Goal: Task Accomplishment & Management: Complete application form

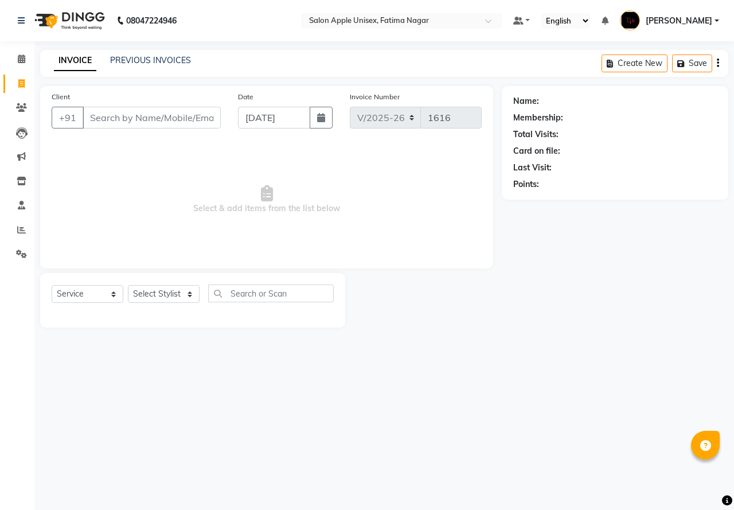
select select "118"
select select "service"
click at [88, 118] on input "Client" at bounding box center [152, 118] width 138 height 22
click at [106, 119] on input "Client" at bounding box center [152, 118] width 138 height 22
click at [115, 114] on input "Client" at bounding box center [152, 118] width 138 height 22
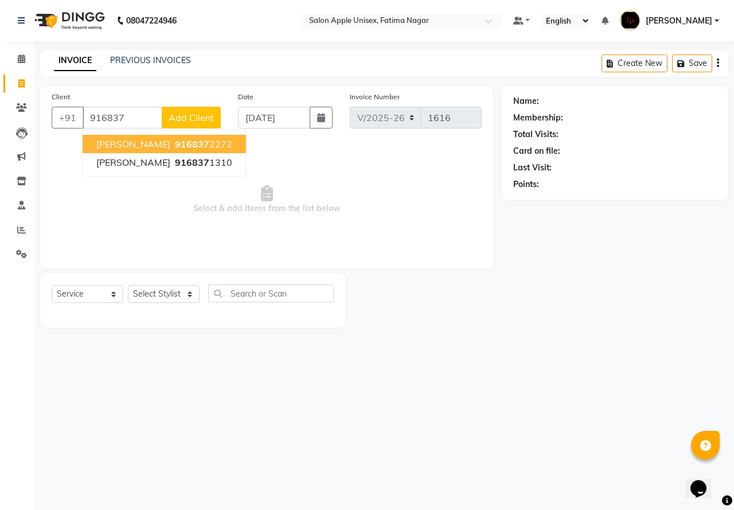
click at [175, 140] on span "916837" at bounding box center [192, 143] width 34 height 11
type input "9168372272"
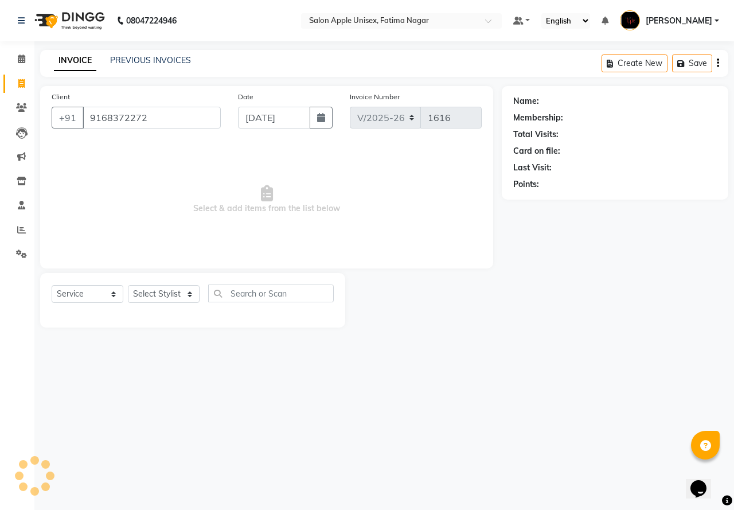
click at [142, 140] on div "Client [PHONE_NUMBER] Date [DATE] Invoice Number V/2025 V/[PHONE_NUMBER] Select…" at bounding box center [266, 177] width 453 height 182
select select "1: Object"
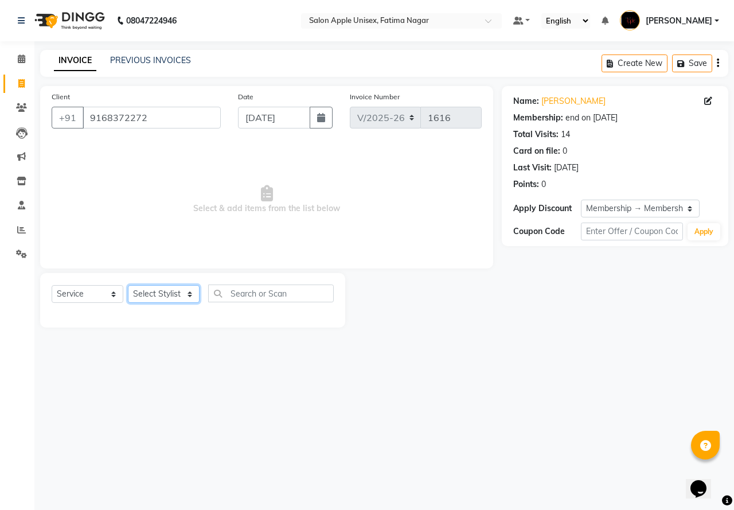
click at [159, 289] on select "Select Stylist [PERSON_NAME] [PERSON_NAME] [PERSON_NAME] [PERSON_NAME] Training…" at bounding box center [164, 294] width 72 height 18
select select "11051"
click at [128, 285] on select "Select Stylist [PERSON_NAME] [PERSON_NAME] [PERSON_NAME] [PERSON_NAME] Training…" at bounding box center [164, 294] width 72 height 18
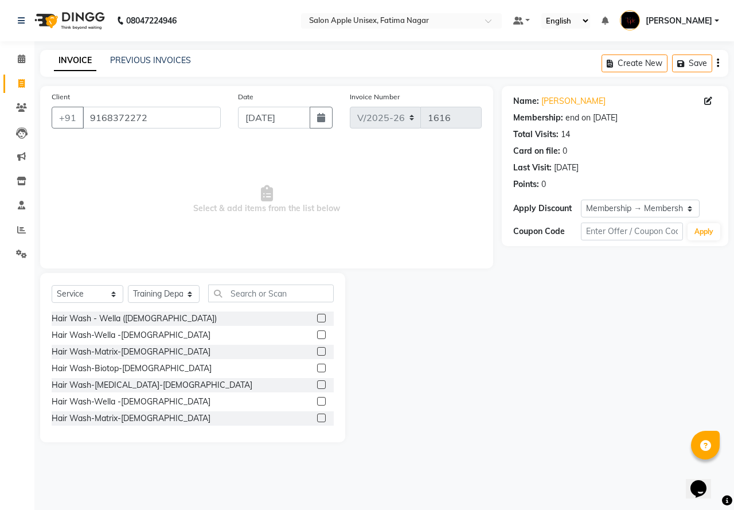
drag, startPoint x: 239, startPoint y: 276, endPoint x: 237, endPoint y: 282, distance: 5.8
click at [237, 282] on div "Select Service Product Membership Package Voucher Prepaid Gift Card Select Styl…" at bounding box center [192, 357] width 305 height 169
click at [232, 293] on input "text" at bounding box center [271, 293] width 126 height 18
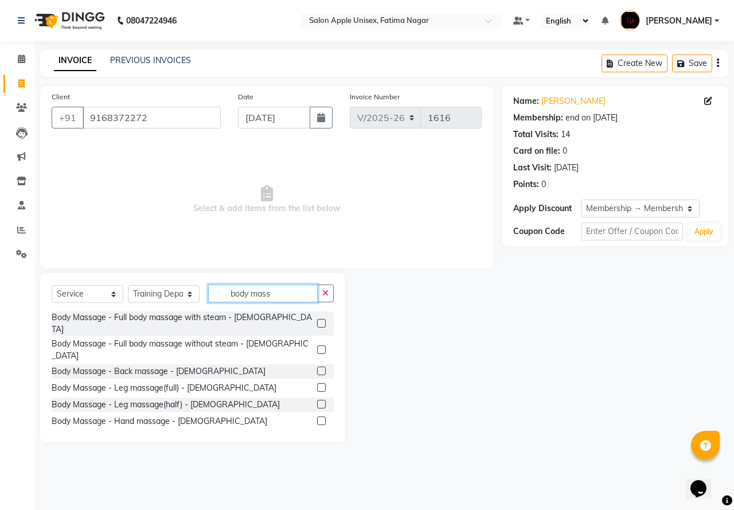
type input "body mass"
click at [317, 322] on div at bounding box center [320, 325] width 7 height 12
click at [317, 319] on label at bounding box center [321, 323] width 9 height 9
click at [317, 320] on input "checkbox" at bounding box center [320, 323] width 7 height 7
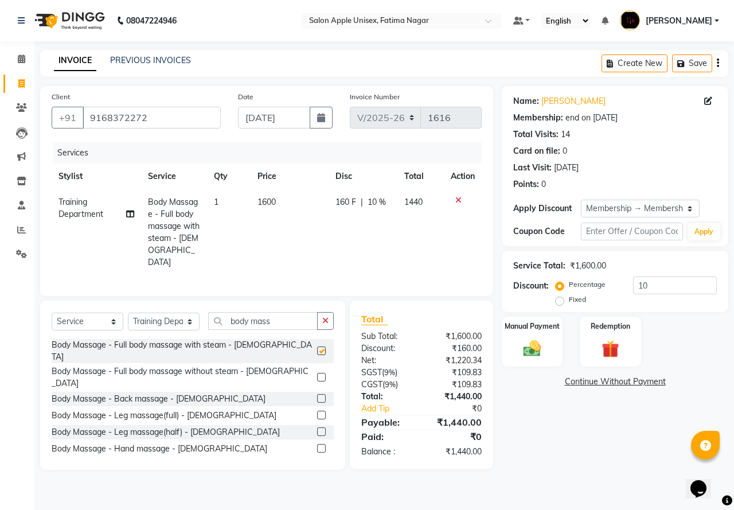
checkbox input "false"
click at [617, 211] on select "Select Membership → Membership card 500" at bounding box center [640, 209] width 119 height 18
select select "0:"
click at [581, 200] on select "Select Membership → Membership card 500" at bounding box center [640, 209] width 119 height 18
type input "0"
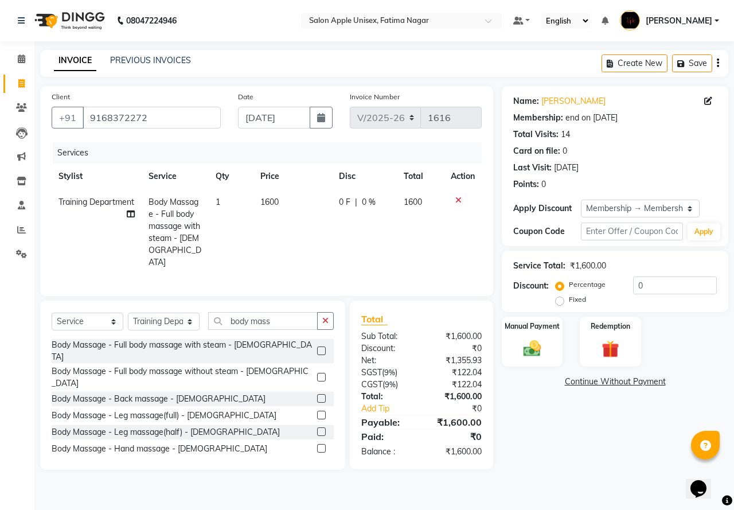
click at [569, 300] on label "Fixed" at bounding box center [577, 299] width 17 height 10
click at [559, 300] on input "Fixed" at bounding box center [562, 299] width 8 height 8
radio input "true"
click at [636, 283] on input "0" at bounding box center [675, 285] width 84 height 18
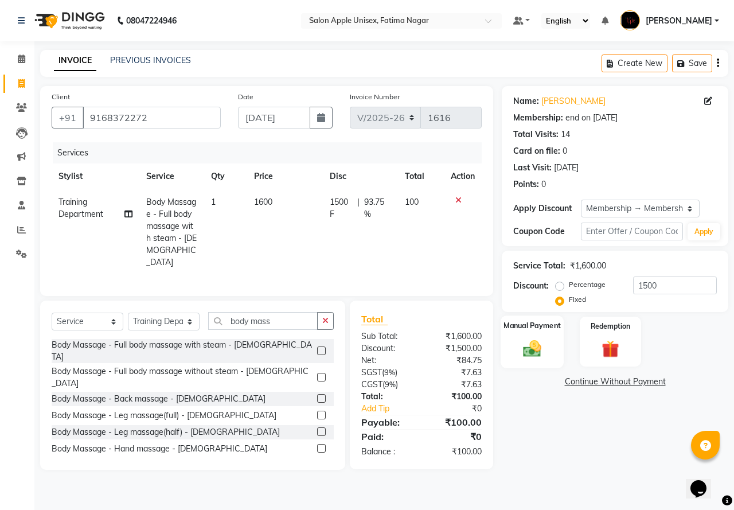
click at [525, 360] on div "Manual Payment" at bounding box center [533, 341] width 64 height 53
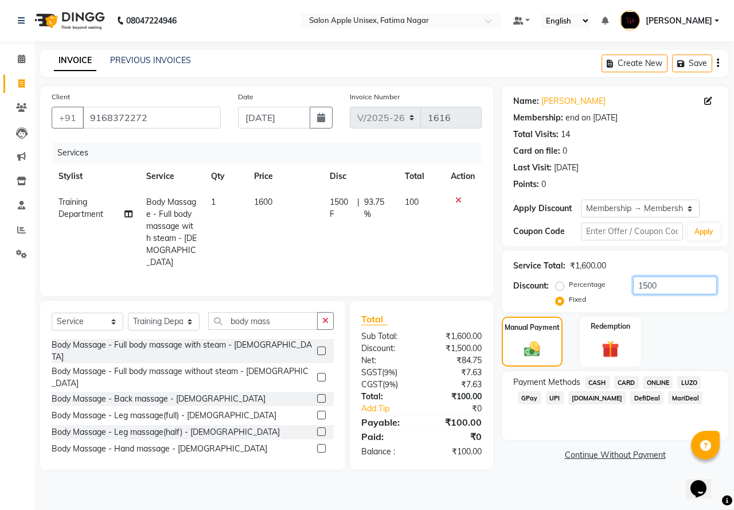
click at [646, 283] on input "1500" at bounding box center [675, 285] width 84 height 18
type input "100"
click at [653, 383] on span "ONLINE" at bounding box center [659, 382] width 30 height 13
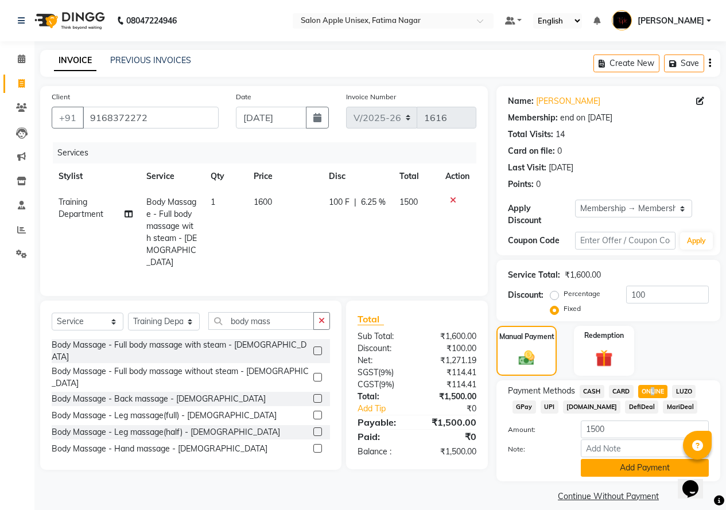
click at [637, 459] on button "Add Payment" at bounding box center [644, 468] width 128 height 18
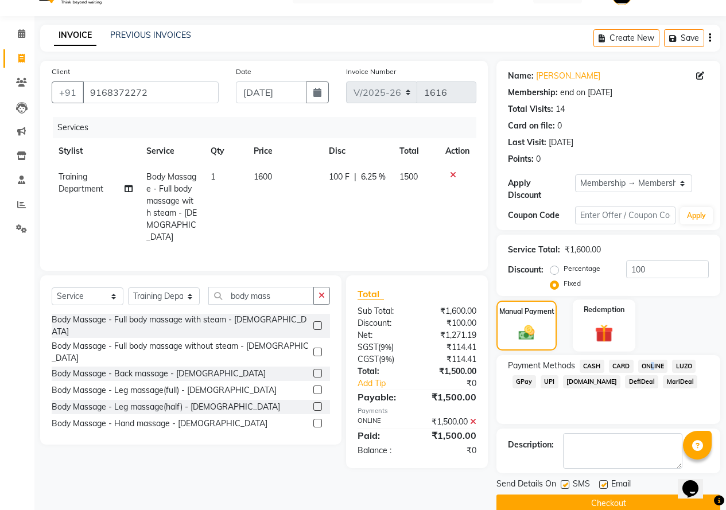
scroll to position [36, 0]
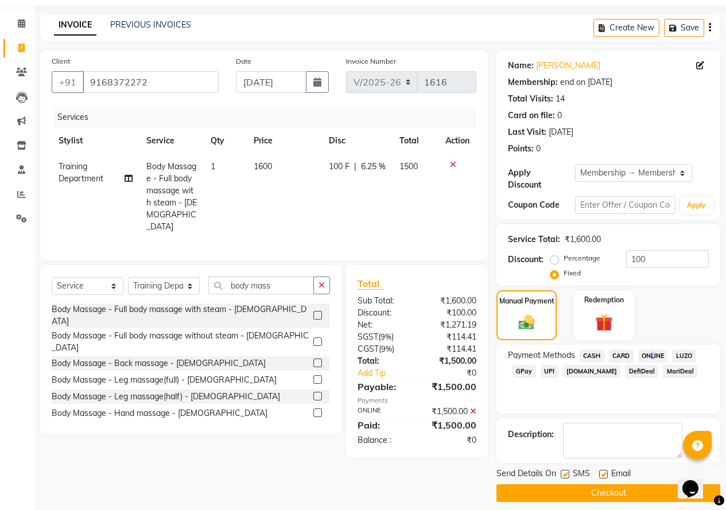
click at [572, 486] on button "Checkout" at bounding box center [608, 493] width 224 height 18
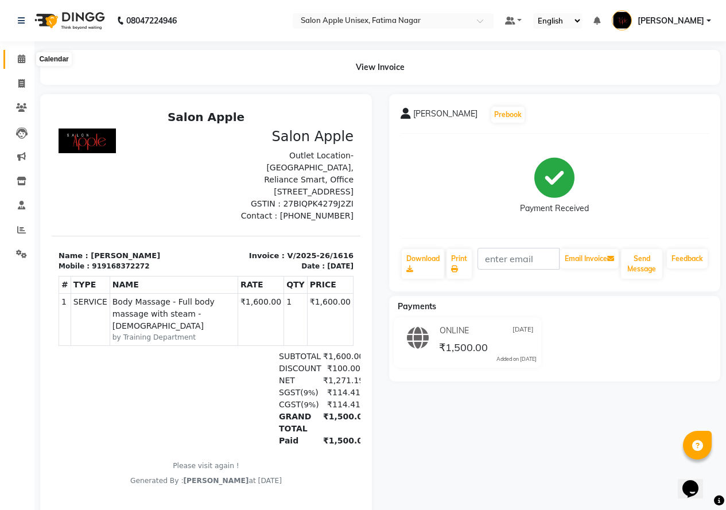
click at [21, 61] on icon at bounding box center [21, 58] width 7 height 9
